Goal: Book appointment/travel/reservation

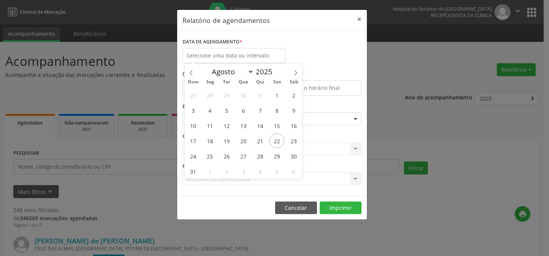
select select "7"
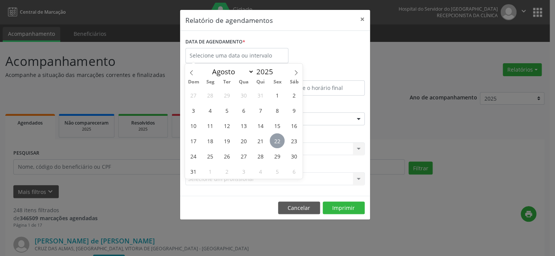
click at [281, 138] on span "22" at bounding box center [277, 140] width 15 height 15
type input "[DATE]"
click at [281, 138] on span "22" at bounding box center [277, 140] width 15 height 15
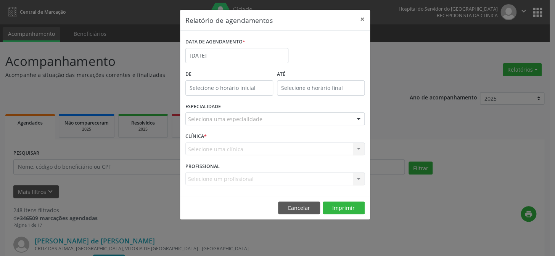
type input "12:00"
click at [227, 88] on input "12:00" at bounding box center [229, 87] width 88 height 15
click at [227, 106] on input "12" at bounding box center [214, 103] width 58 height 15
click at [336, 87] on input "12:00" at bounding box center [321, 87] width 88 height 15
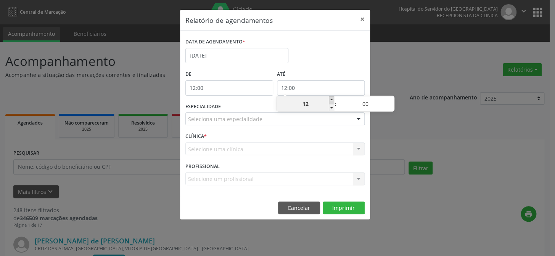
click at [332, 100] on span at bounding box center [331, 100] width 5 height 8
type input "13:00"
type input "13"
click at [332, 100] on span at bounding box center [331, 100] width 5 height 8
type input "14:00"
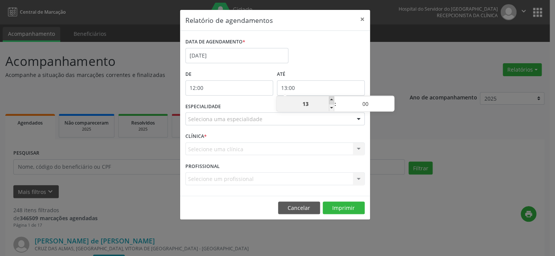
type input "14"
click at [332, 100] on span at bounding box center [331, 100] width 5 height 8
type input "15:00"
type input "15"
click at [332, 100] on span at bounding box center [331, 100] width 5 height 8
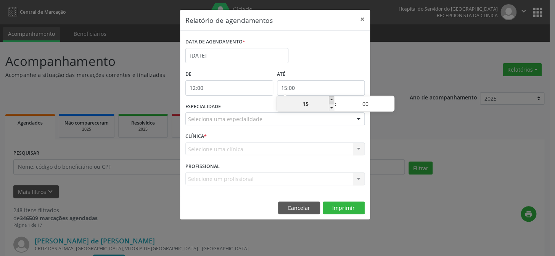
type input "16:00"
type input "16"
click at [332, 100] on span at bounding box center [331, 100] width 5 height 8
type input "17:00"
type input "17"
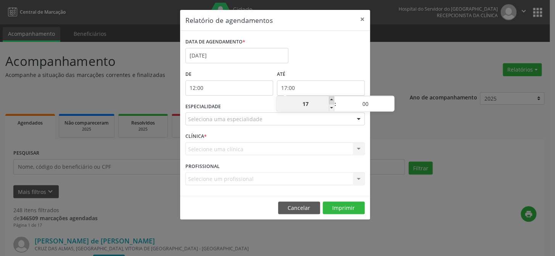
click at [332, 100] on span at bounding box center [331, 100] width 5 height 8
type input "18:00"
type input "18"
click at [332, 100] on span at bounding box center [331, 100] width 5 height 8
type input "19:00"
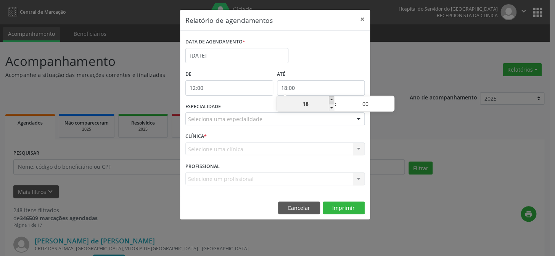
type input "19"
click at [332, 100] on span at bounding box center [331, 100] width 5 height 8
type input "20:00"
type input "20"
click at [332, 100] on span at bounding box center [331, 100] width 5 height 8
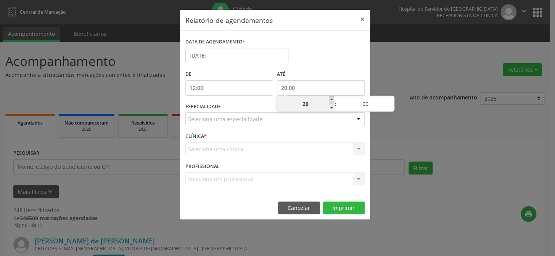
type input "21:00"
type input "21"
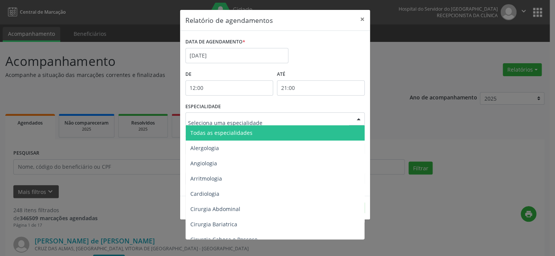
click at [357, 120] on div at bounding box center [358, 119] width 11 height 13
click at [343, 135] on span "Todas as especialidades" at bounding box center [276, 132] width 180 height 15
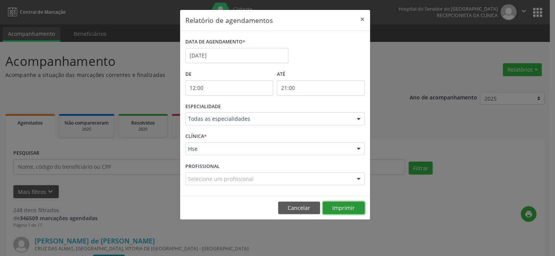
click at [346, 207] on button "Imprimir" at bounding box center [344, 208] width 42 height 13
click at [362, 16] on button "×" at bounding box center [362, 19] width 15 height 19
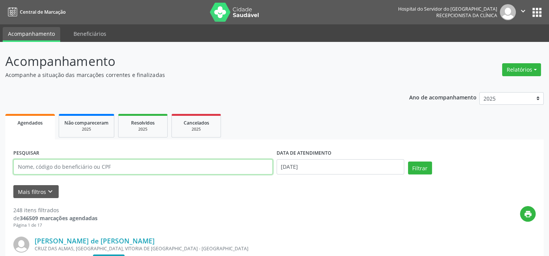
click at [31, 163] on input "text" at bounding box center [143, 166] width 260 height 15
